Goal: Download file/media

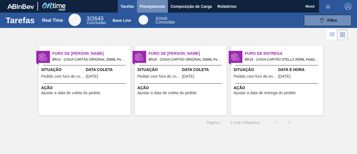
click at [153, 6] on span "Planejamento" at bounding box center [152, 6] width 25 height 7
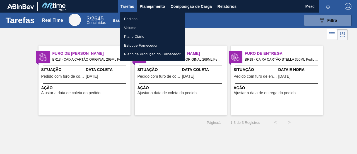
click at [128, 21] on li "Pedidos" at bounding box center [153, 19] width 66 height 9
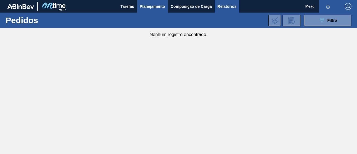
click at [230, 6] on span "Relatórios" at bounding box center [227, 6] width 19 height 7
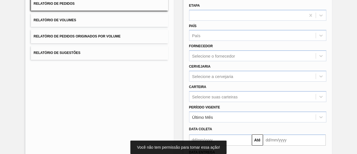
scroll to position [84, 0]
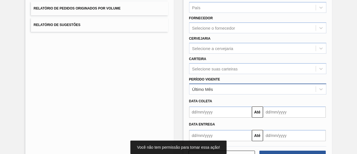
click at [222, 88] on div "Último Mês" at bounding box center [252, 89] width 126 height 8
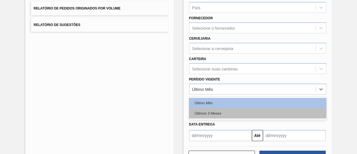
click at [221, 112] on div "Últimos 3 Meses" at bounding box center [257, 113] width 137 height 10
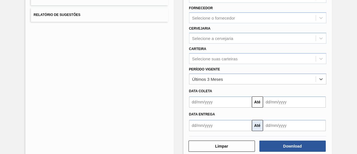
scroll to position [104, 0]
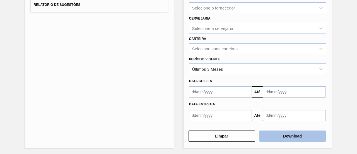
click at [296, 134] on button "Download" at bounding box center [292, 135] width 66 height 11
